Goal: Transaction & Acquisition: Purchase product/service

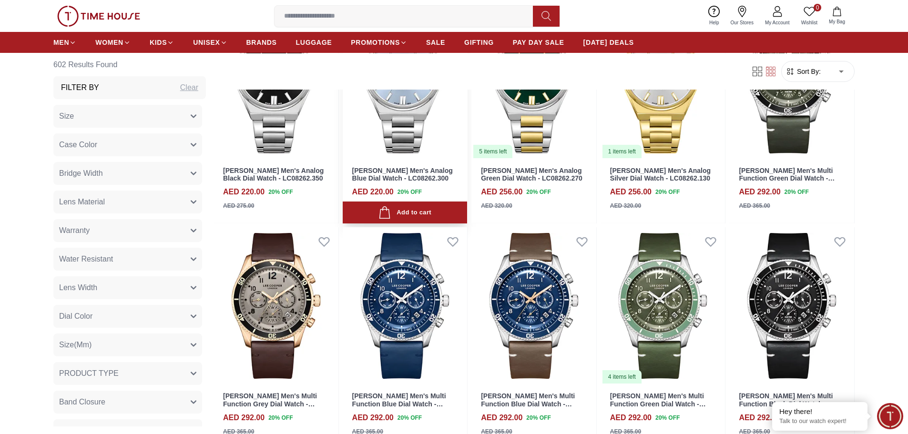
scroll to position [1049, 0]
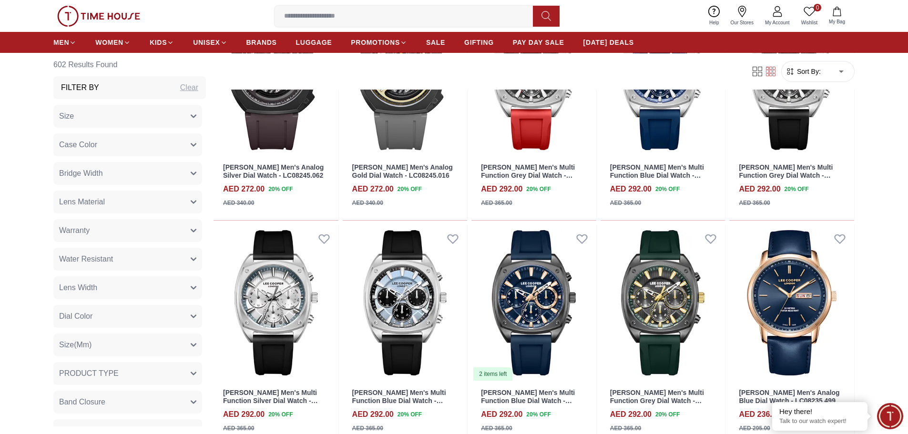
scroll to position [2145, 0]
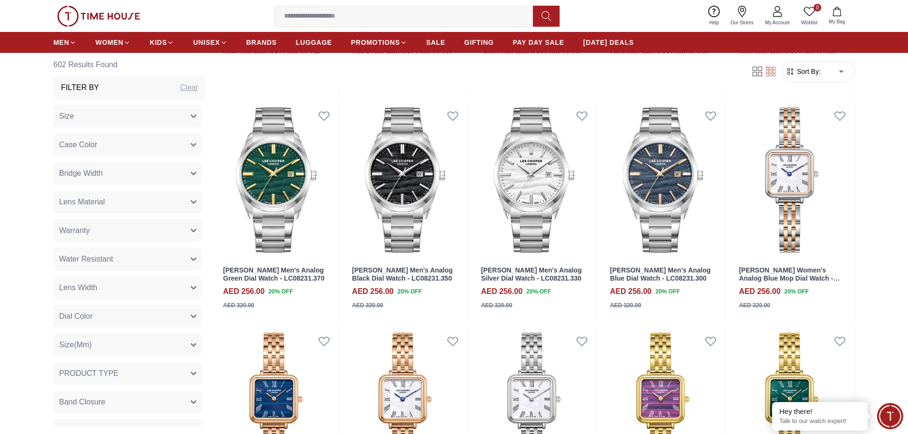
scroll to position [2526, 0]
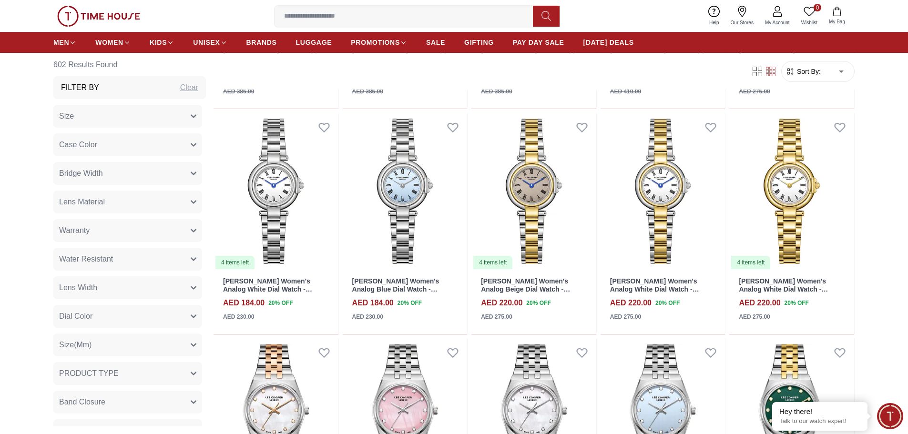
scroll to position [3861, 0]
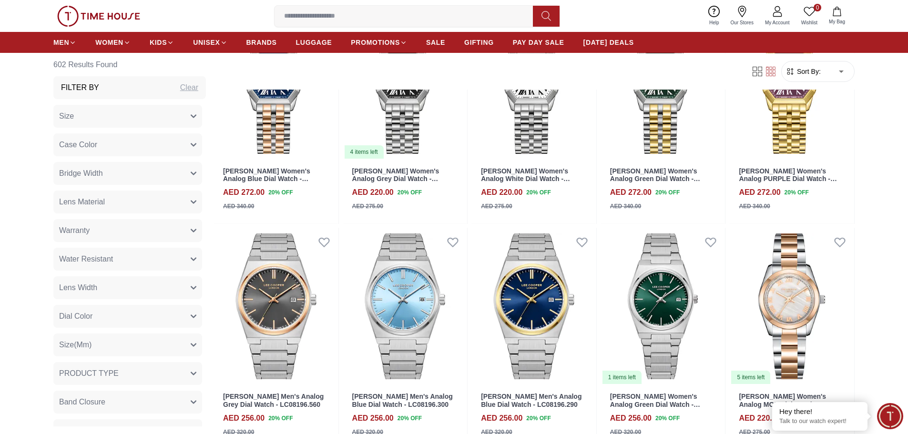
scroll to position [4624, 0]
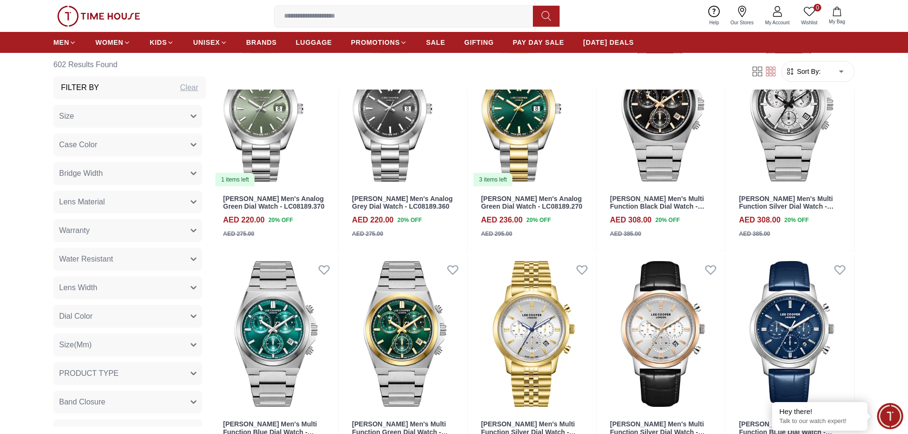
scroll to position [5291, 0]
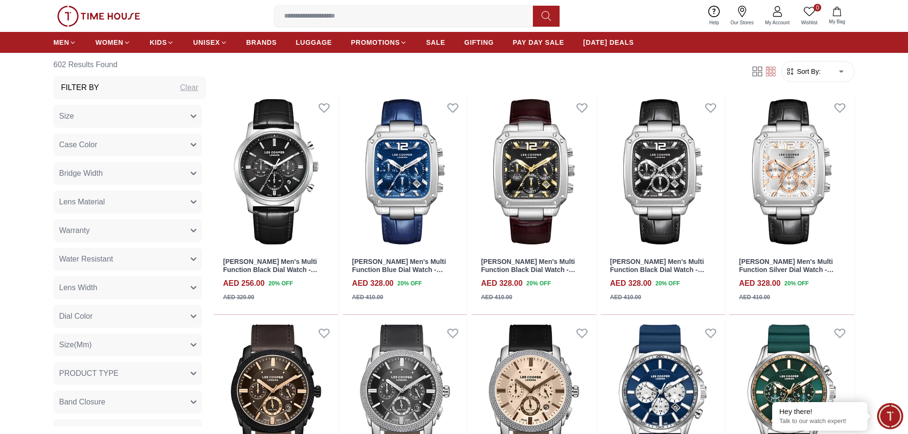
scroll to position [5863, 0]
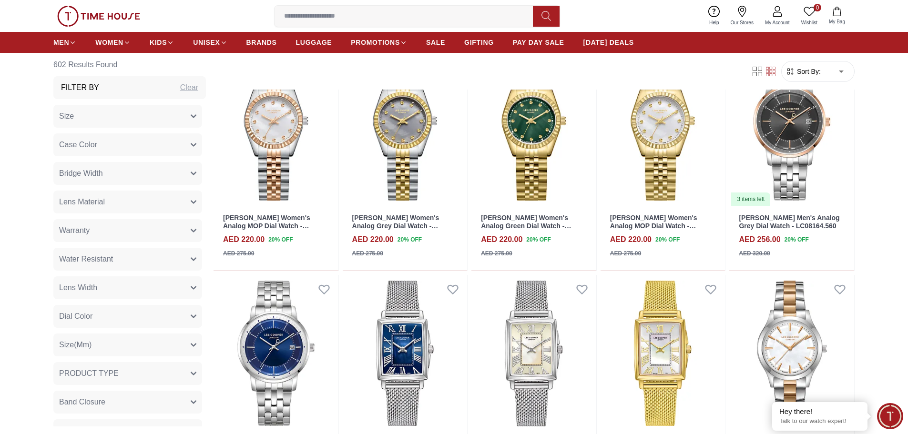
scroll to position [6626, 0]
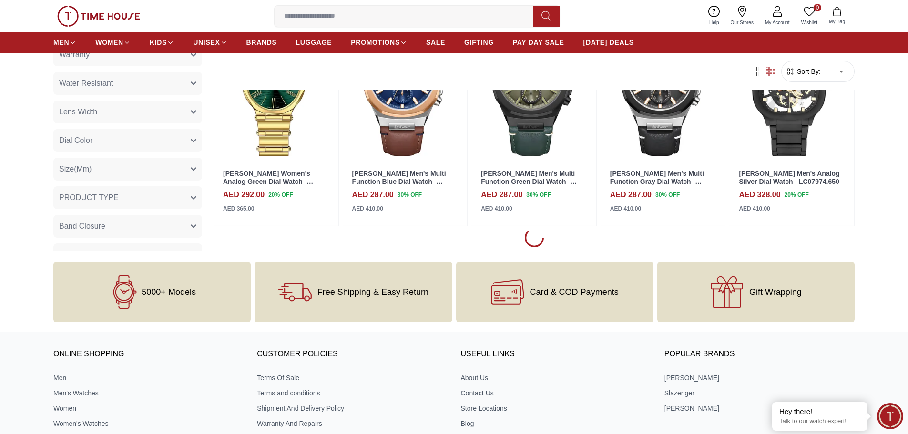
scroll to position [7627, 0]
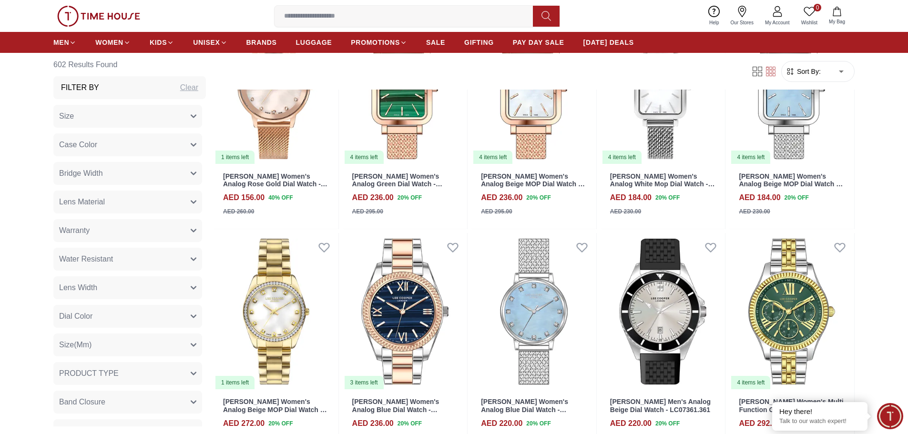
scroll to position [8247, 0]
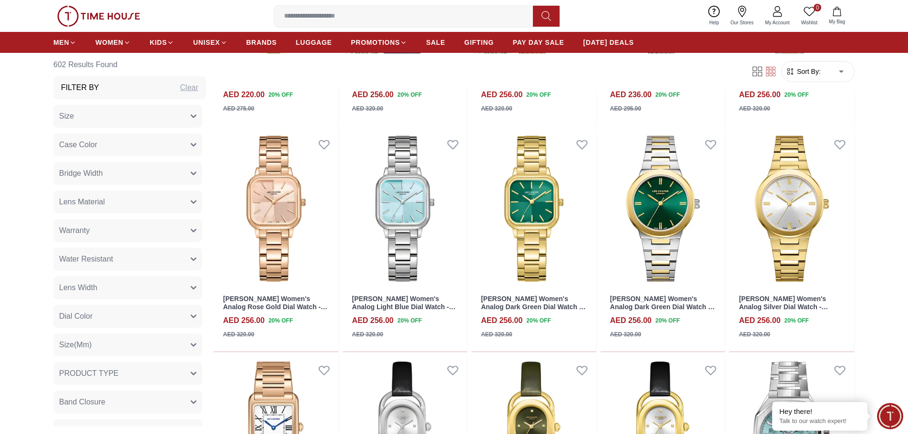
scroll to position [10011, 0]
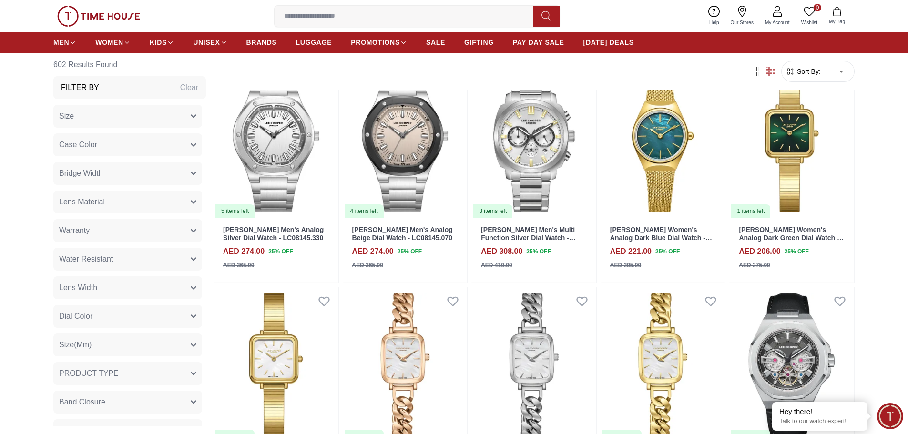
scroll to position [11298, 0]
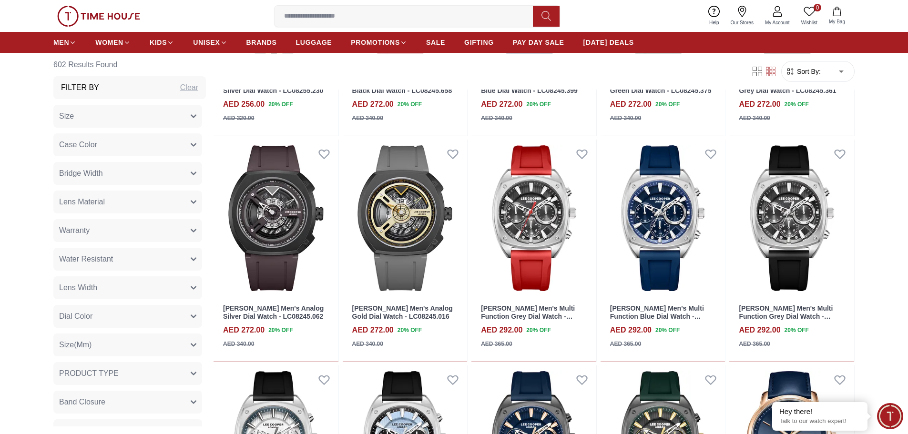
drag, startPoint x: 877, startPoint y: 250, endPoint x: 881, endPoint y: 34, distance: 216.0
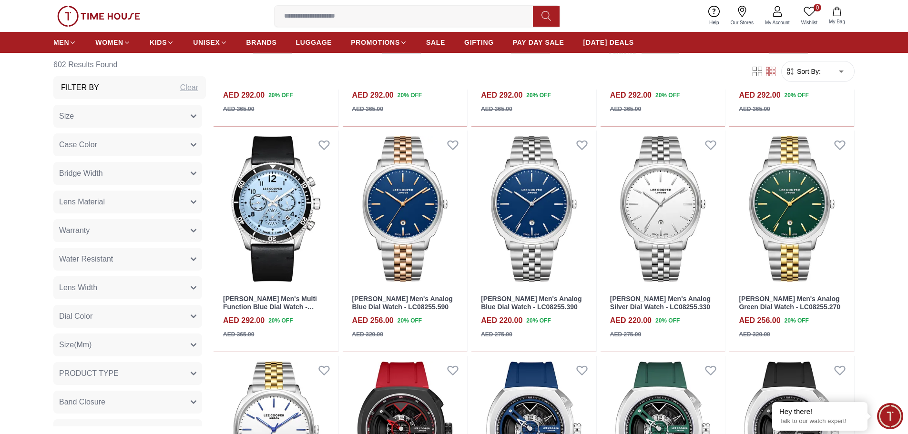
click at [93, 142] on span "Case Color" at bounding box center [78, 144] width 38 height 11
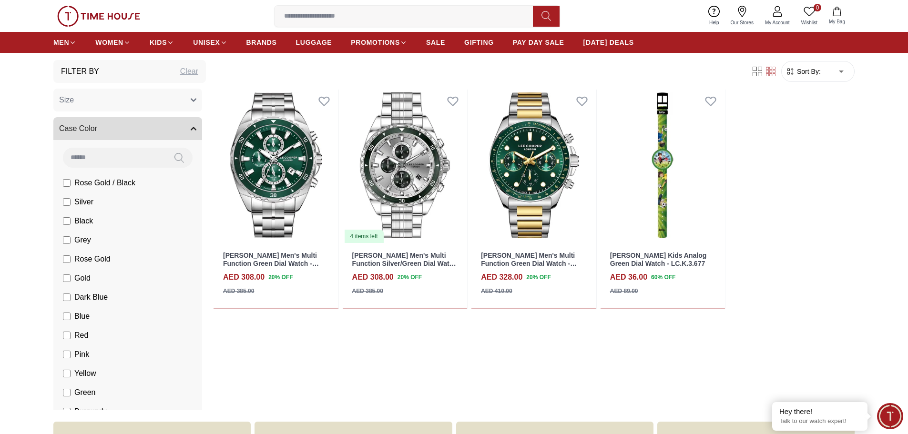
scroll to position [424, 0]
